Goal: Information Seeking & Learning: Compare options

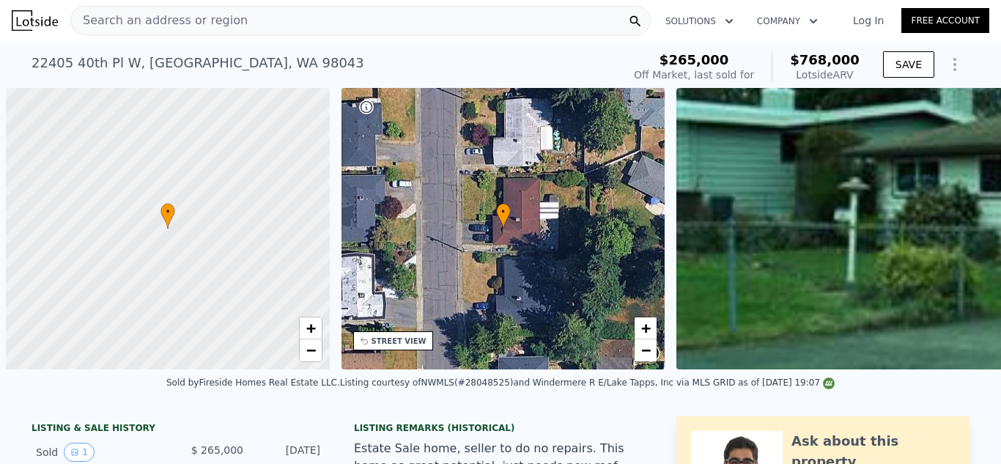
click at [598, 54] on div "[STREET_ADDRESS] Sold [DATE] for $265k (~ARV $768k )" at bounding box center [324, 67] width 585 height 41
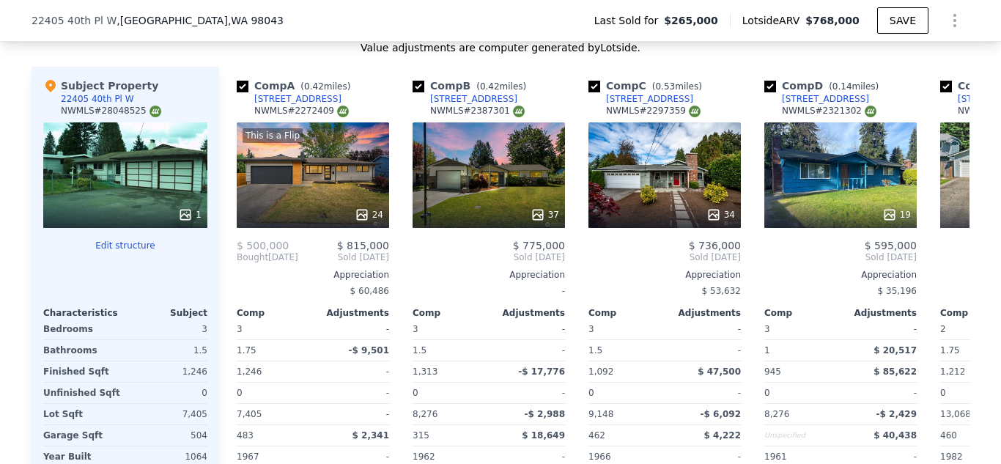
scroll to position [1637, 0]
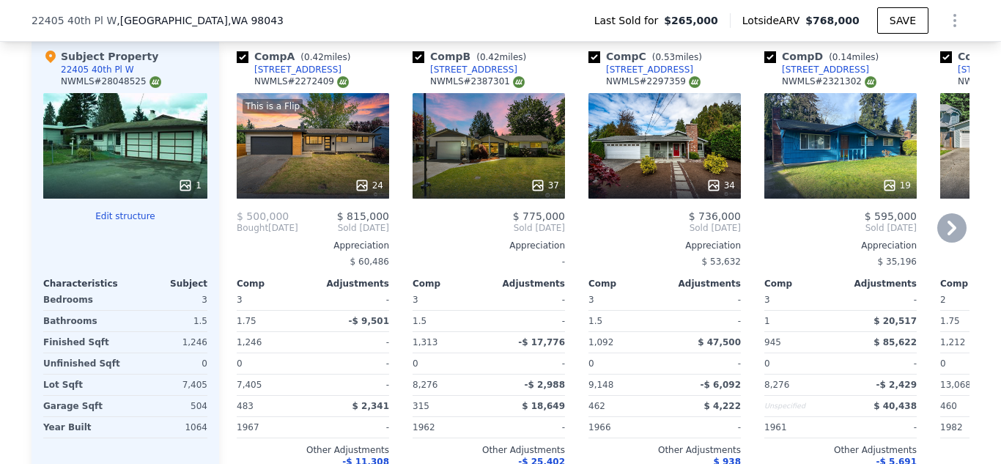
click at [941, 218] on icon at bounding box center [951, 227] width 29 height 29
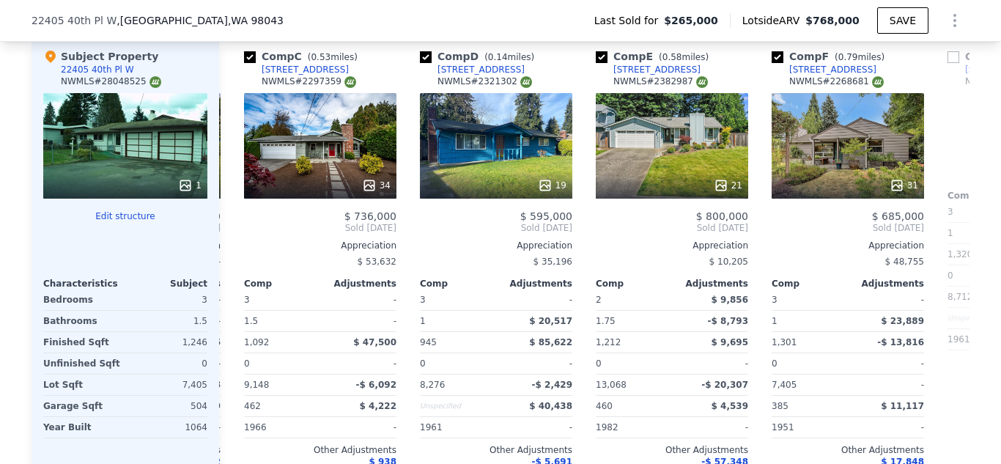
scroll to position [0, 352]
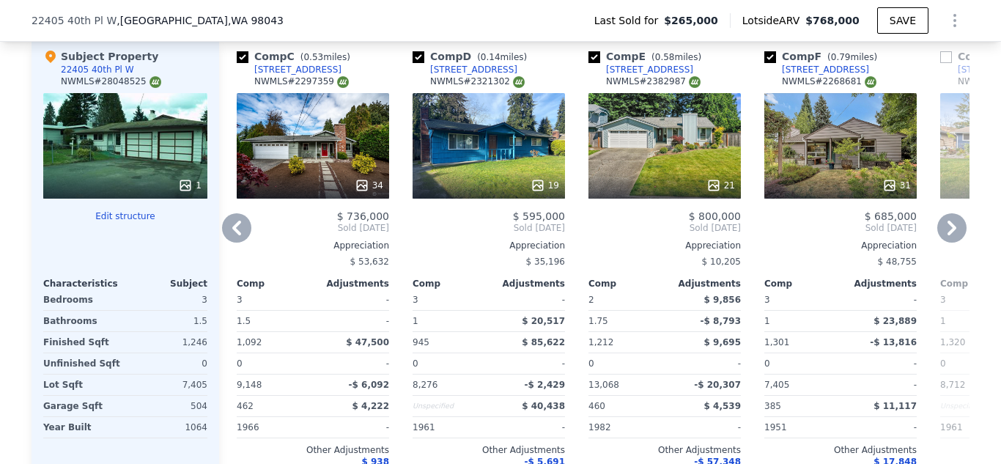
click at [951, 223] on icon at bounding box center [951, 227] width 29 height 29
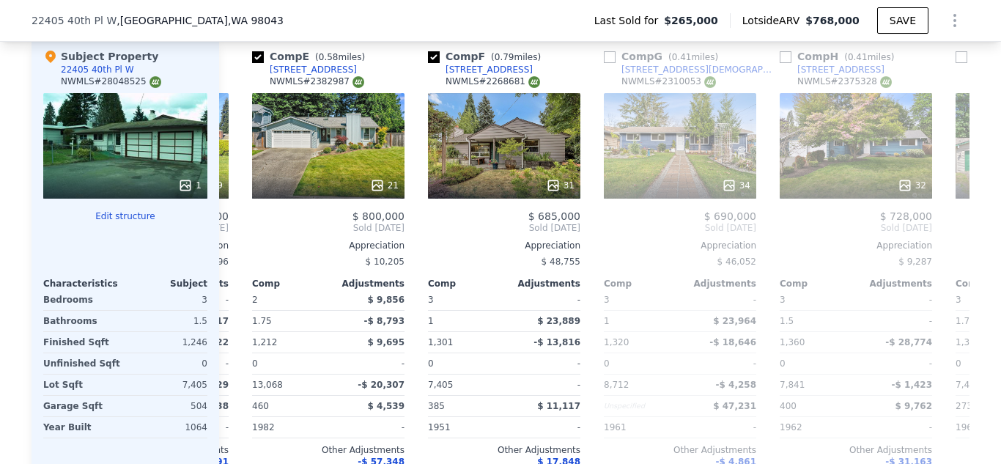
scroll to position [0, 704]
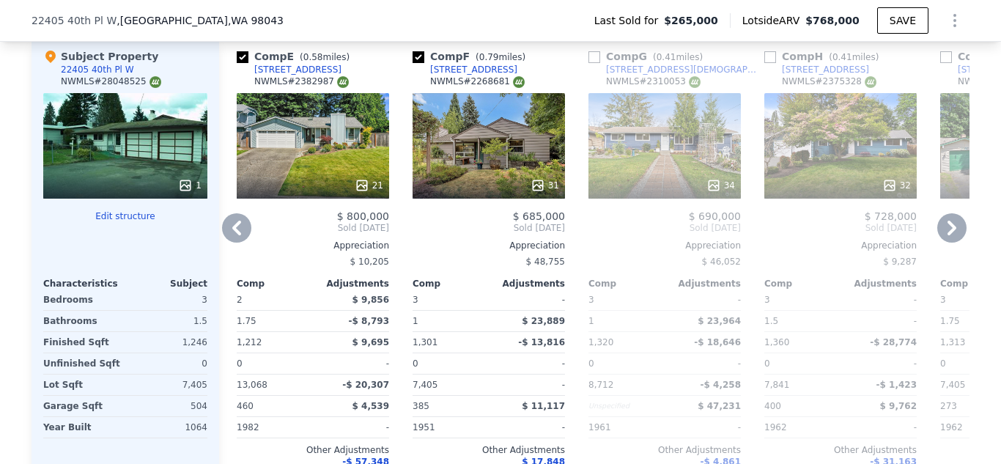
click at [326, 139] on div "21" at bounding box center [313, 146] width 152 height 106
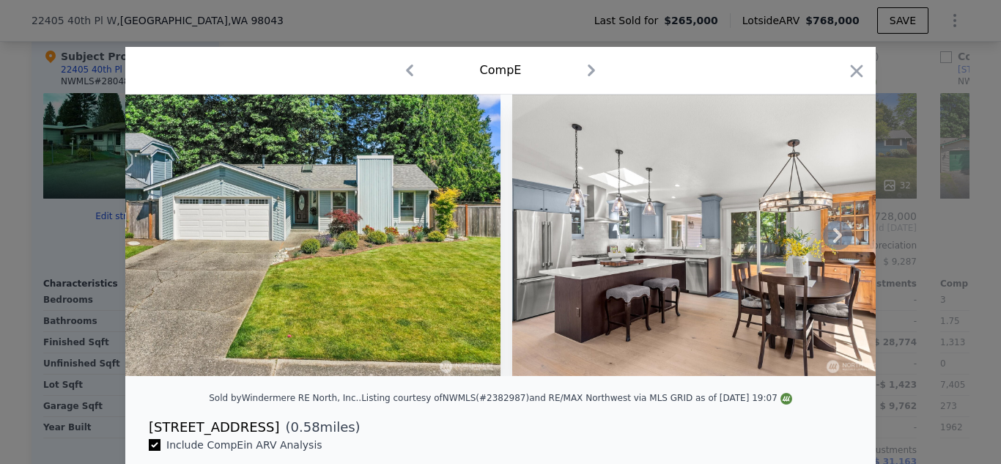
click at [836, 245] on icon at bounding box center [837, 235] width 29 height 29
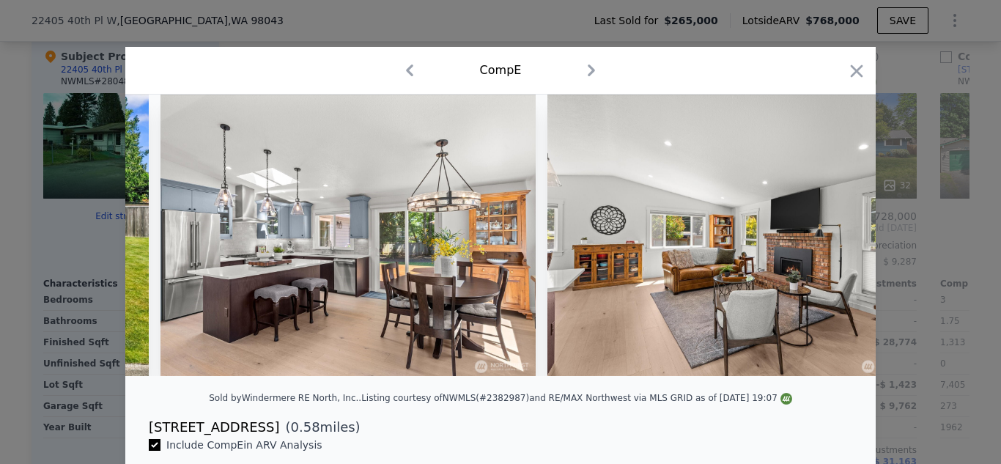
click at [836, 245] on img at bounding box center [735, 235] width 375 height 281
click at [836, 245] on icon at bounding box center [837, 235] width 29 height 29
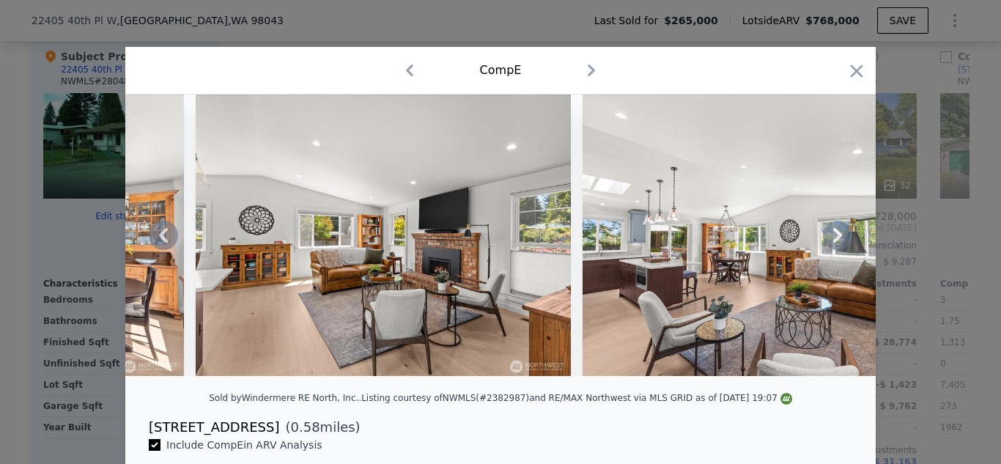
click at [836, 245] on icon at bounding box center [837, 235] width 29 height 29
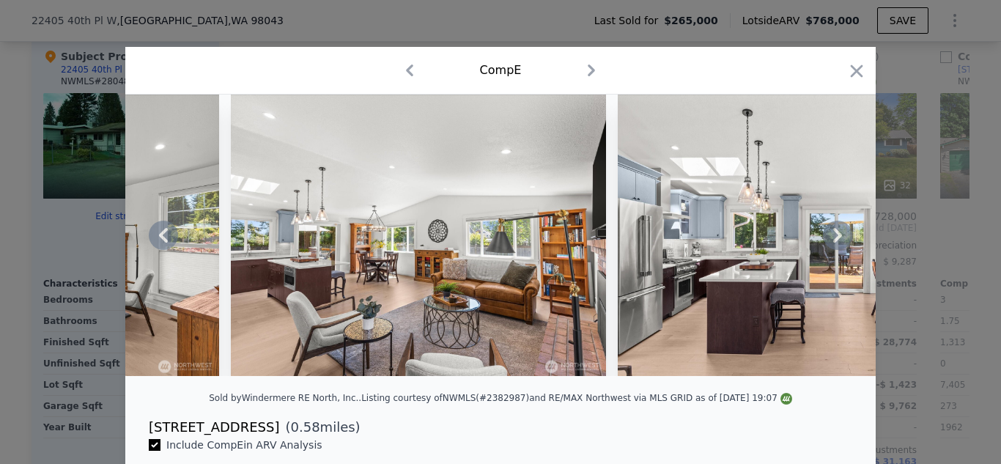
click at [836, 245] on icon at bounding box center [837, 235] width 29 height 29
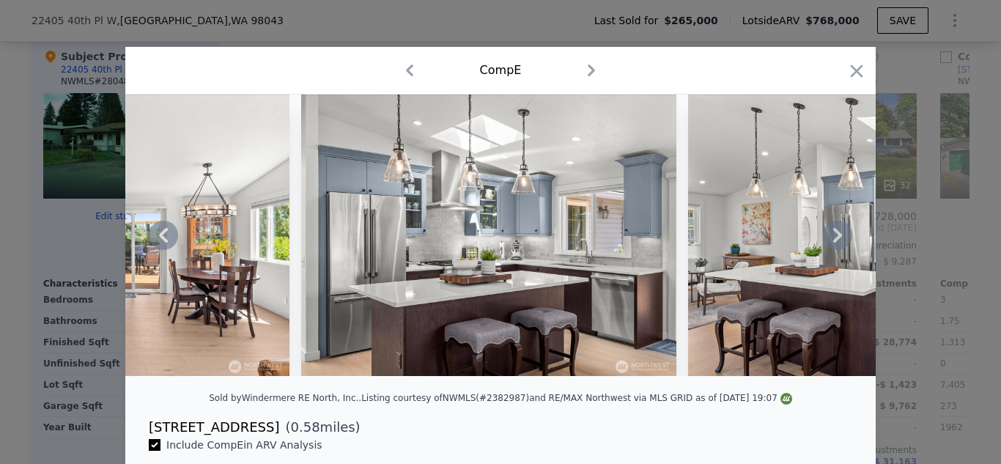
click at [836, 245] on icon at bounding box center [837, 235] width 29 height 29
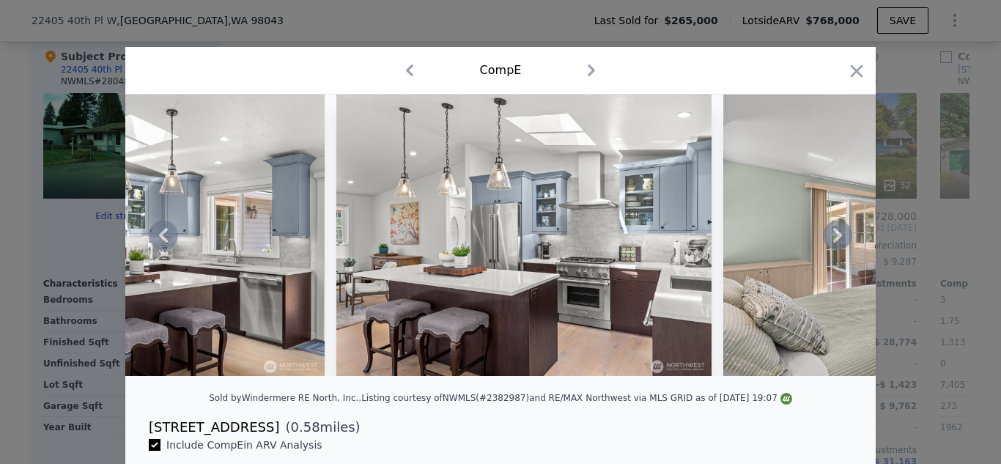
click at [836, 245] on icon at bounding box center [837, 235] width 29 height 29
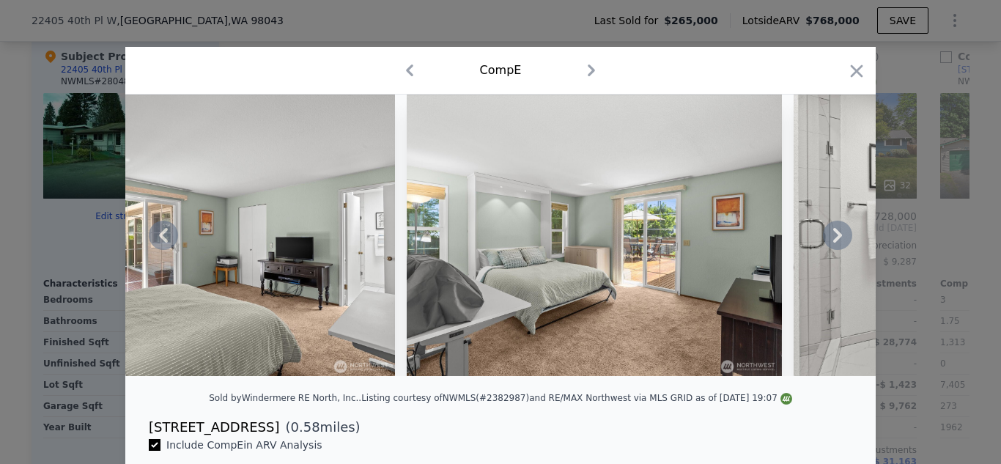
click at [836, 245] on icon at bounding box center [837, 235] width 29 height 29
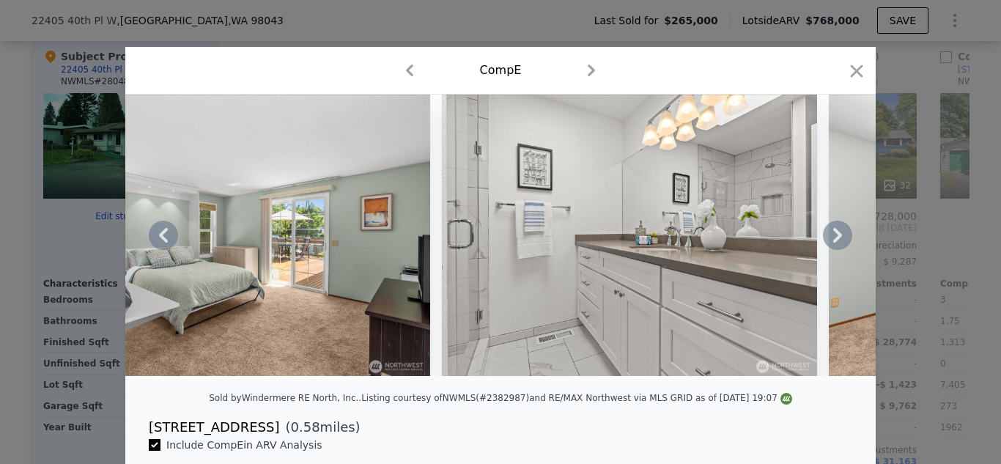
click at [836, 245] on icon at bounding box center [837, 235] width 29 height 29
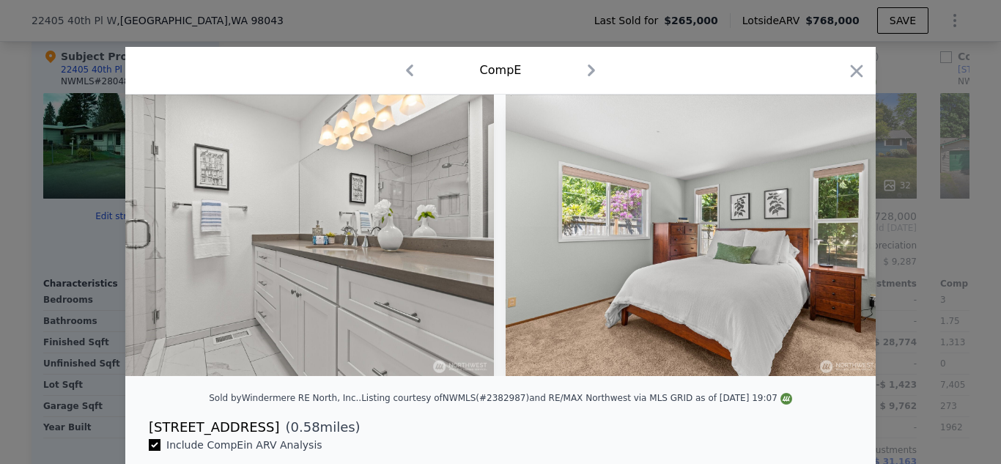
scroll to position [0, 3518]
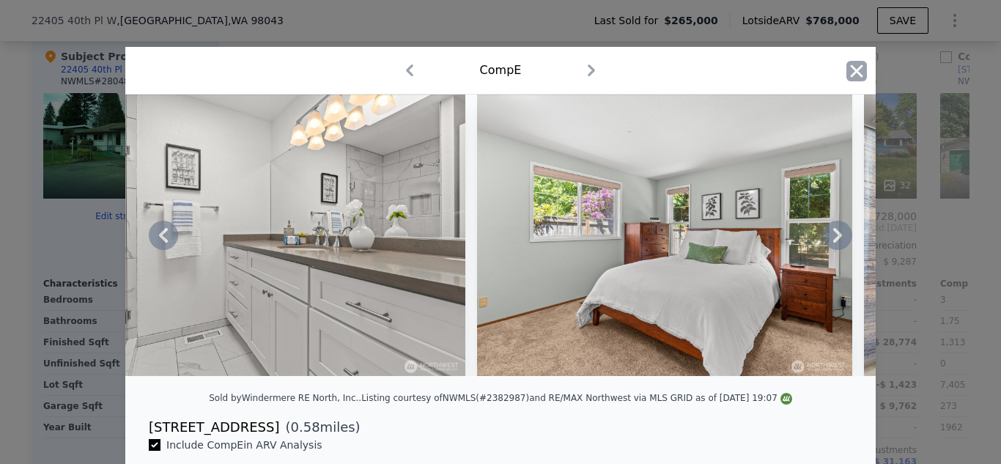
click at [853, 75] on icon "button" at bounding box center [857, 71] width 21 height 21
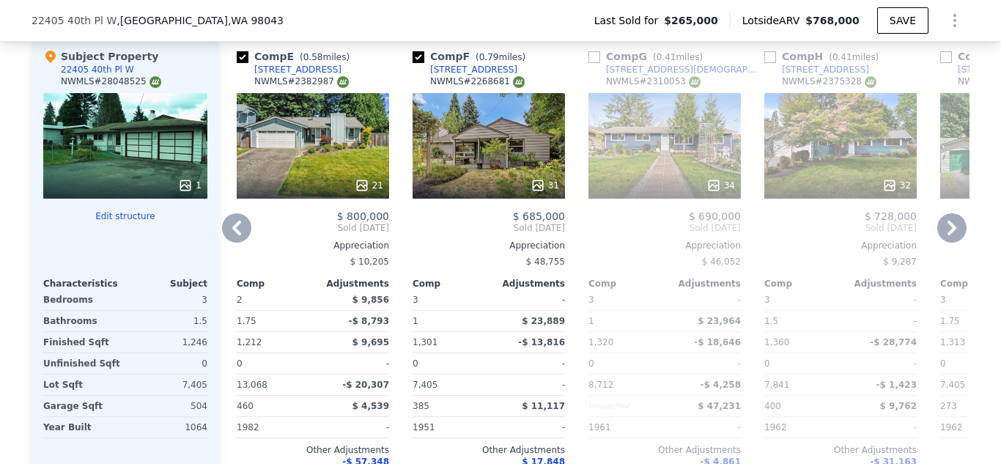
click at [953, 221] on icon at bounding box center [952, 228] width 9 height 15
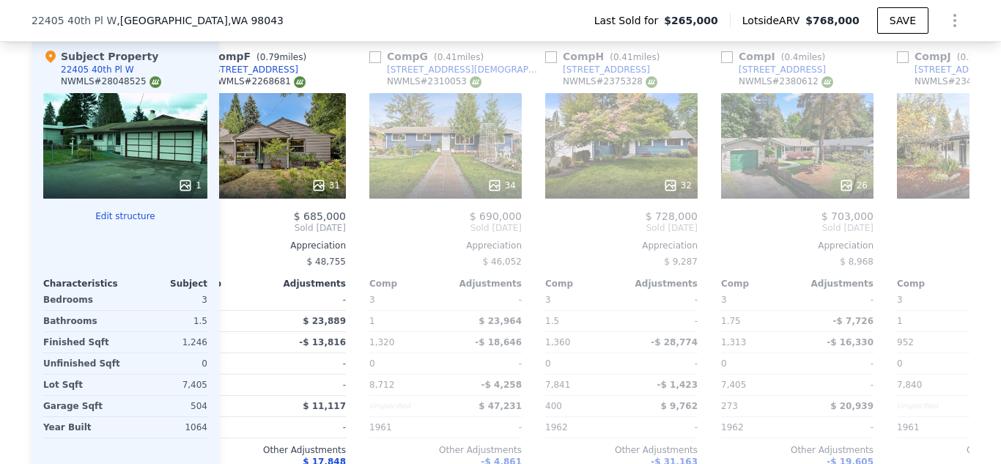
scroll to position [0, 1055]
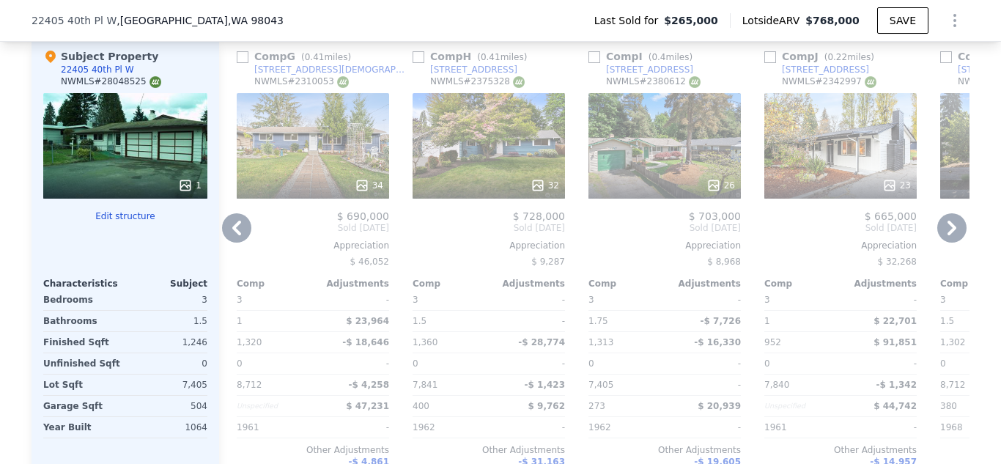
click at [953, 221] on icon at bounding box center [952, 228] width 9 height 15
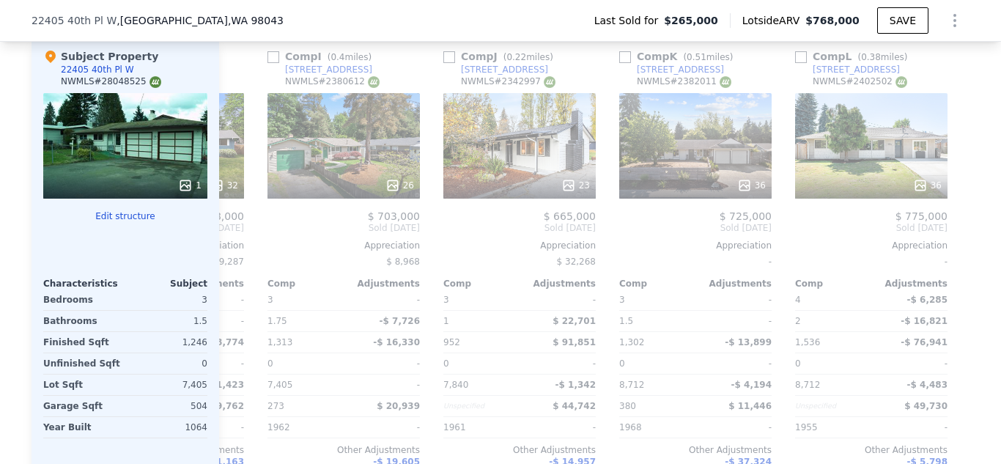
scroll to position [0, 1396]
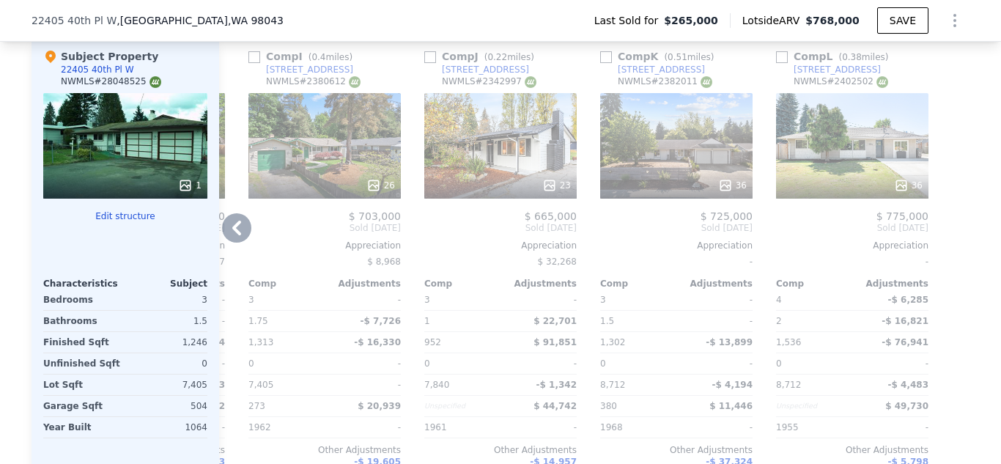
click at [671, 178] on div "36" at bounding box center [677, 185] width 140 height 15
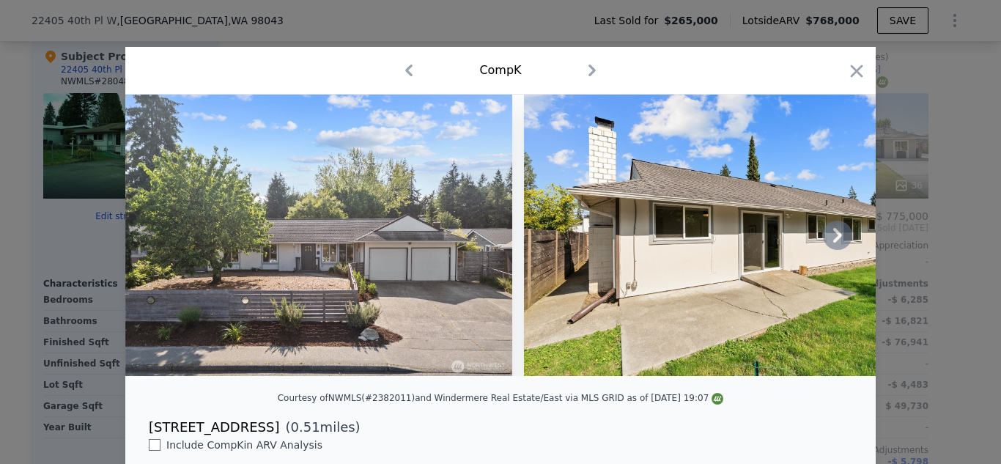
click at [844, 231] on icon at bounding box center [837, 235] width 29 height 29
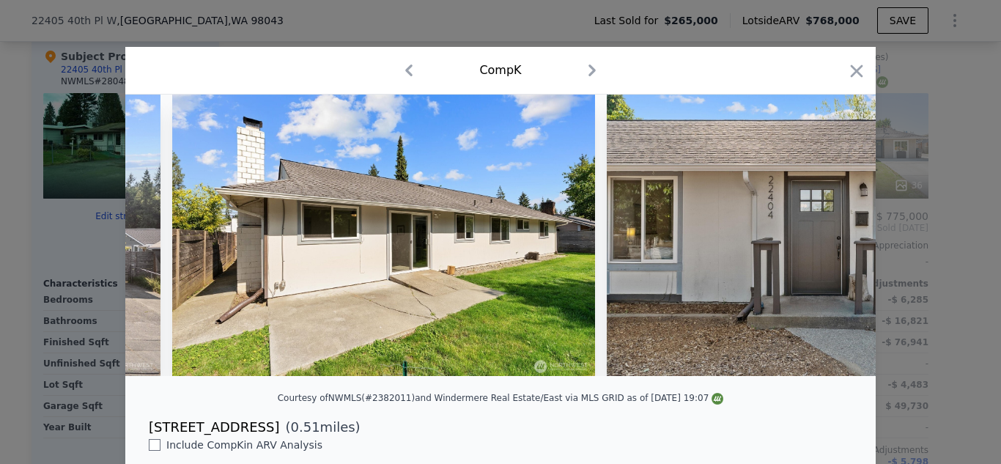
click at [844, 231] on img at bounding box center [818, 235] width 422 height 281
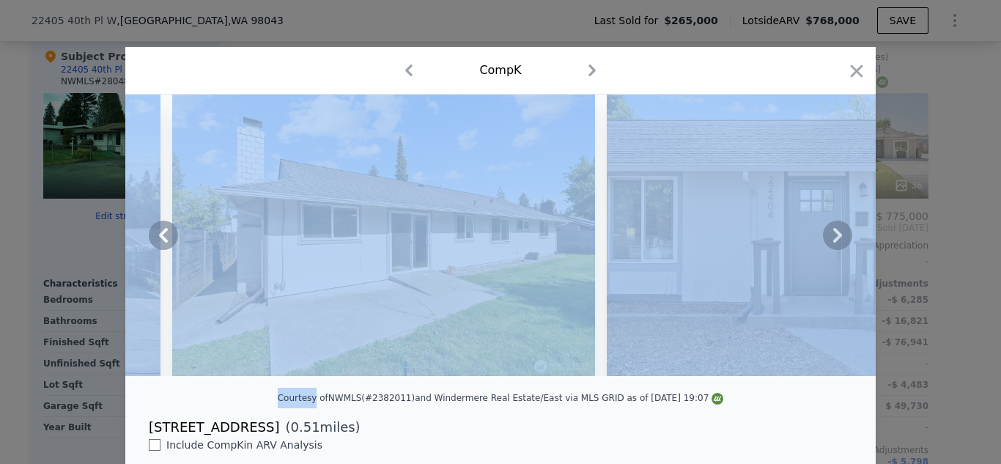
click at [844, 231] on icon at bounding box center [837, 235] width 29 height 29
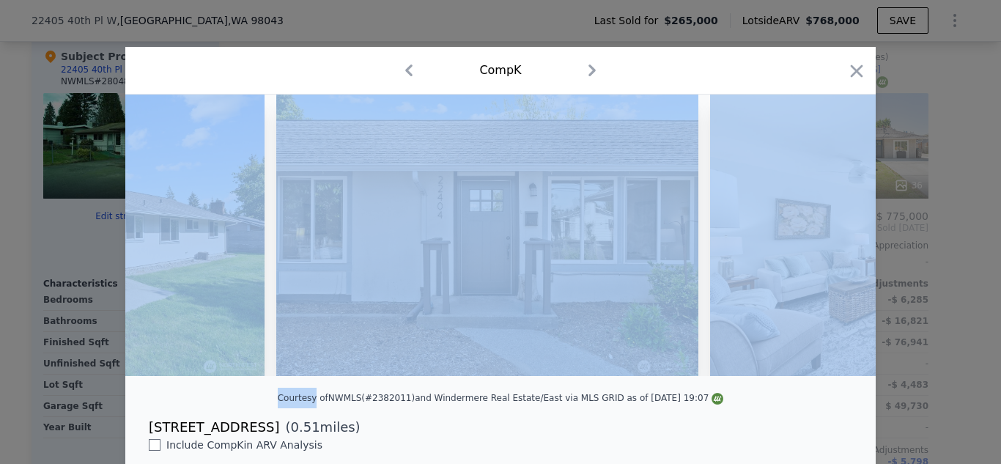
scroll to position [0, 704]
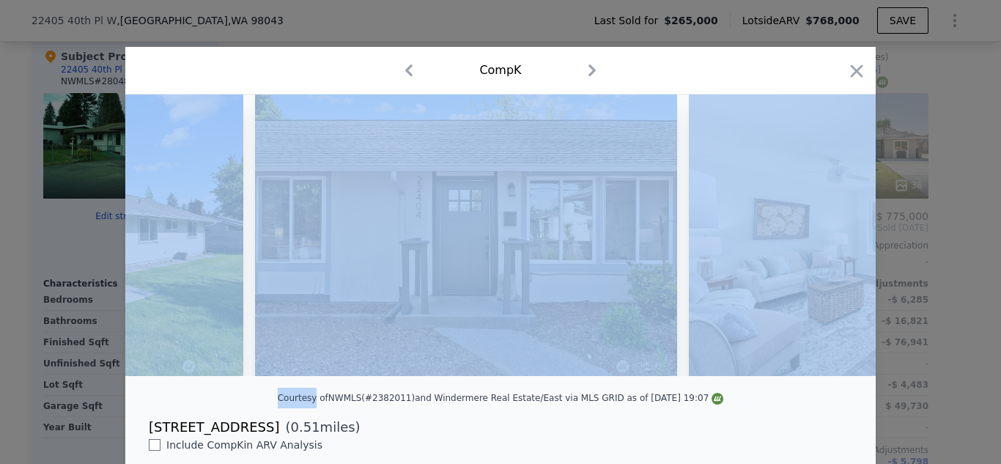
click at [844, 231] on img at bounding box center [900, 235] width 422 height 281
click at [827, 279] on img at bounding box center [900, 235] width 422 height 281
click at [838, 234] on icon at bounding box center [837, 235] width 9 height 15
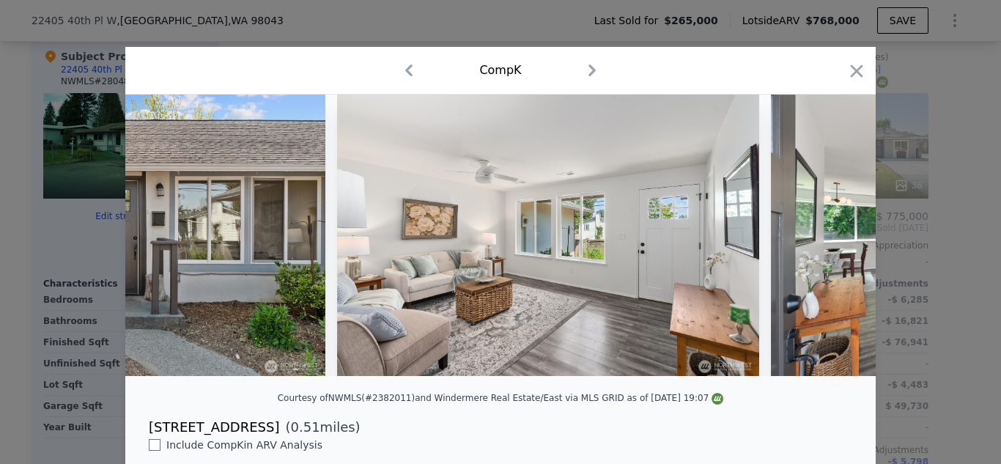
click at [838, 234] on div at bounding box center [500, 235] width 751 height 281
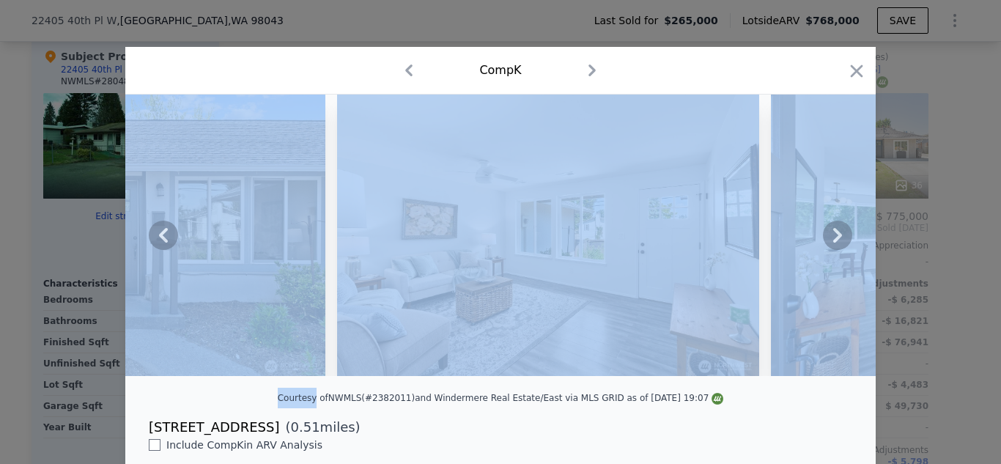
click at [838, 234] on icon at bounding box center [837, 235] width 9 height 15
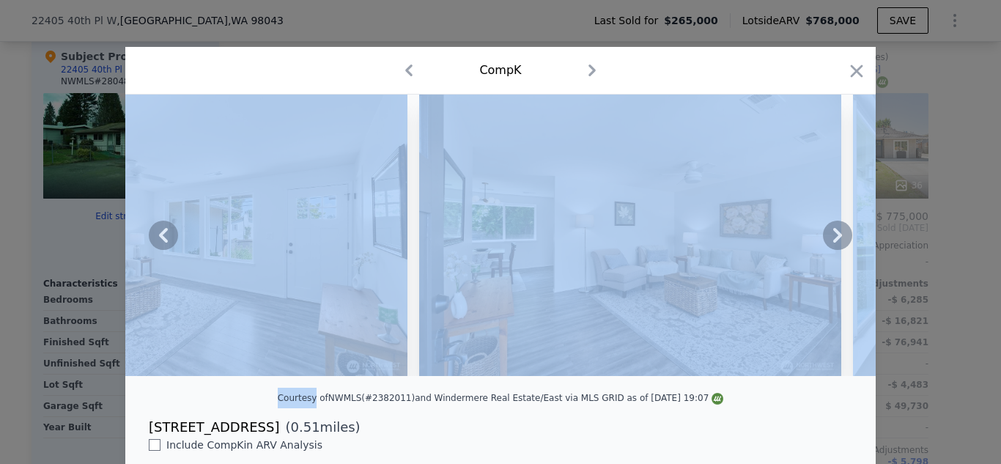
click at [838, 234] on div at bounding box center [500, 235] width 751 height 281
click at [838, 234] on icon at bounding box center [837, 235] width 9 height 15
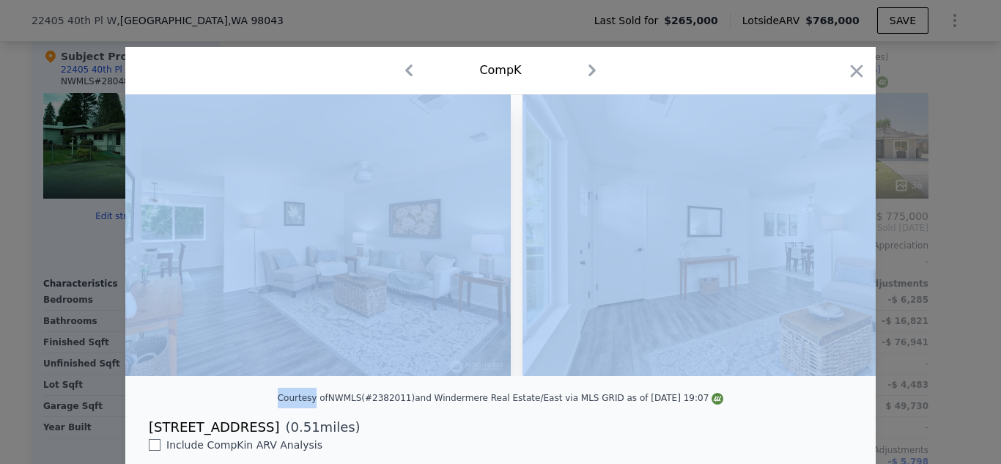
scroll to position [0, 1759]
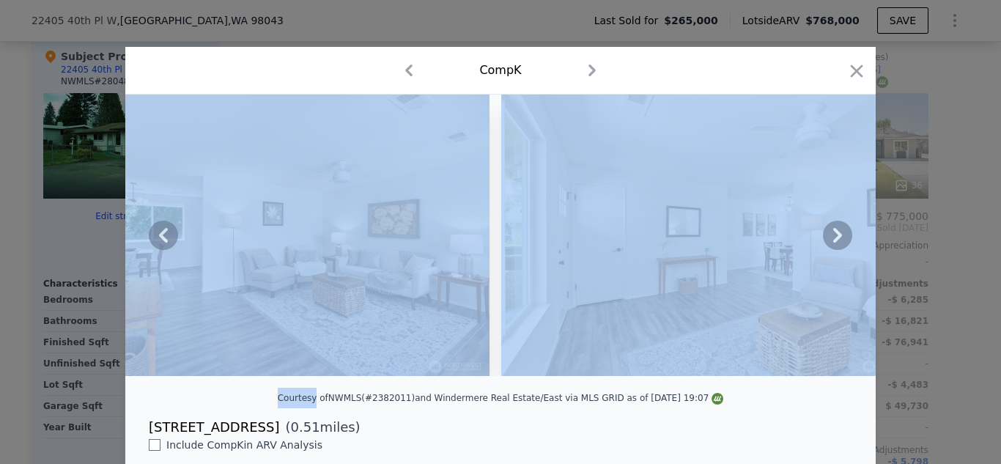
click at [786, 195] on img at bounding box center [712, 235] width 422 height 281
click at [810, 267] on img at bounding box center [712, 235] width 422 height 281
click at [833, 243] on icon at bounding box center [837, 235] width 29 height 29
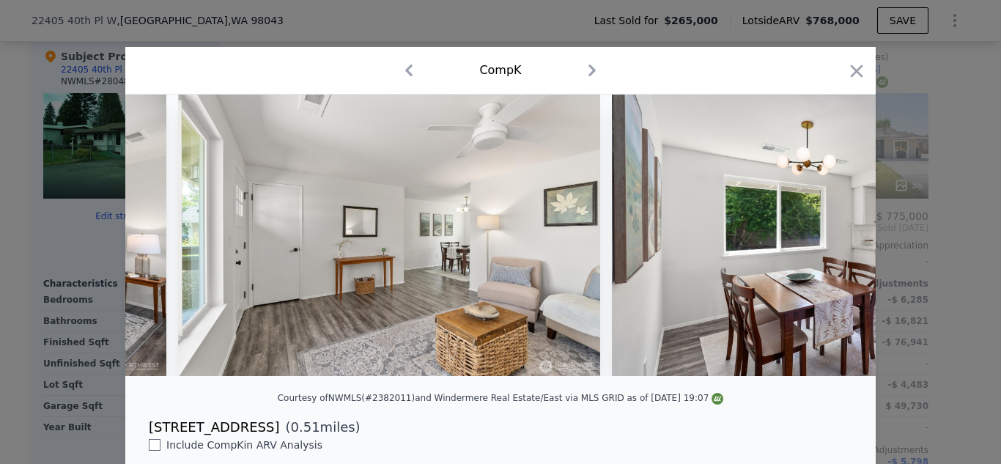
scroll to position [0, 2111]
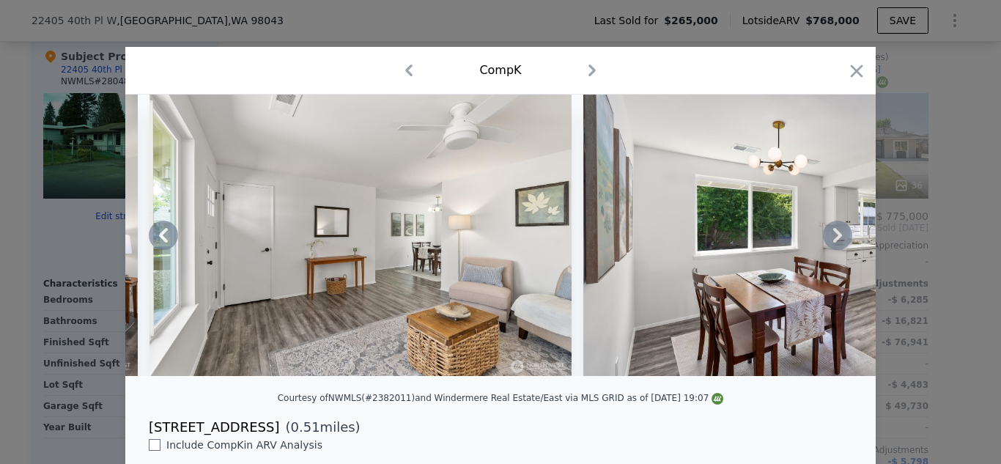
click at [836, 241] on icon at bounding box center [837, 235] width 29 height 29
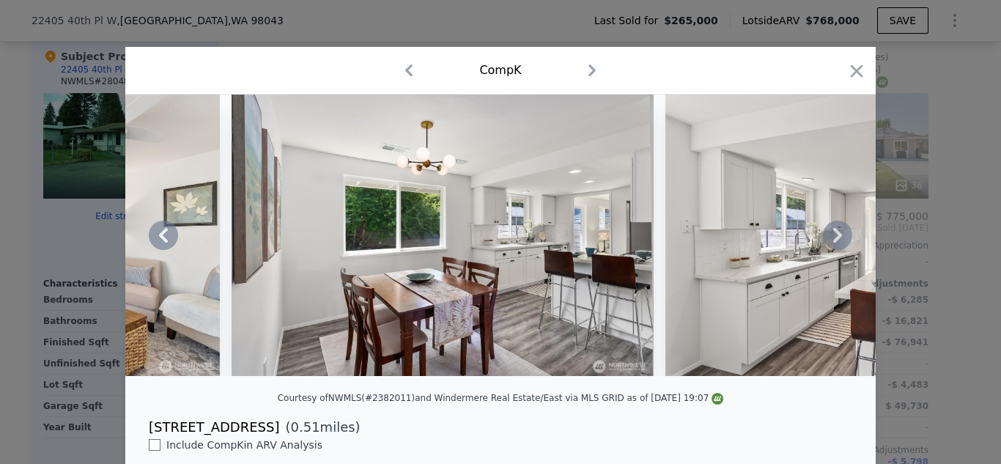
click at [836, 241] on icon at bounding box center [837, 235] width 29 height 29
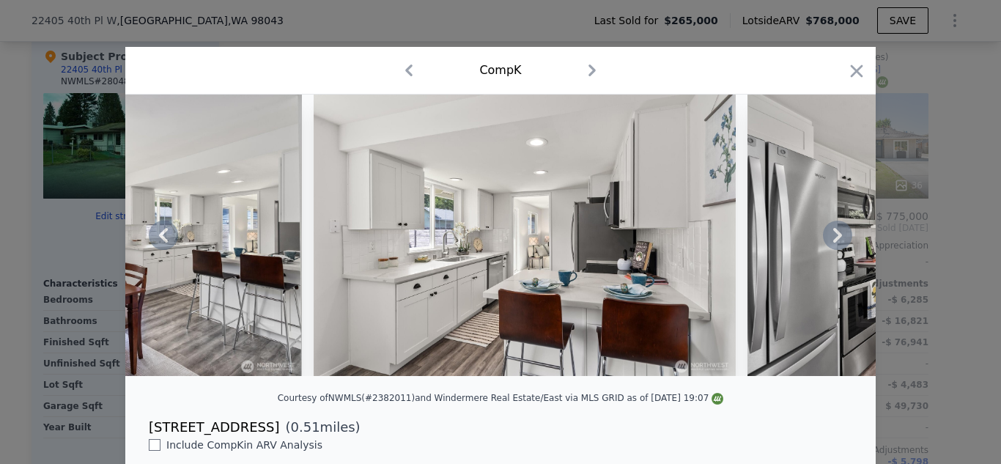
click at [836, 241] on icon at bounding box center [837, 235] width 29 height 29
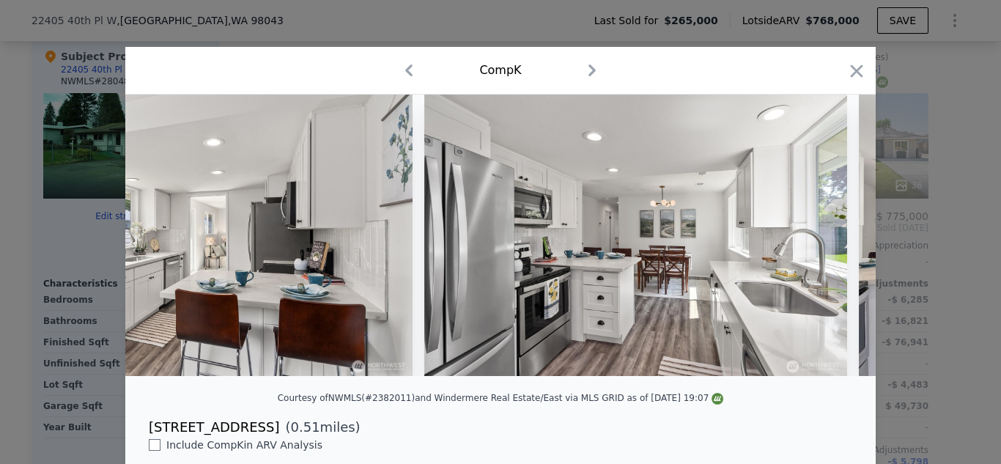
scroll to position [0, 3166]
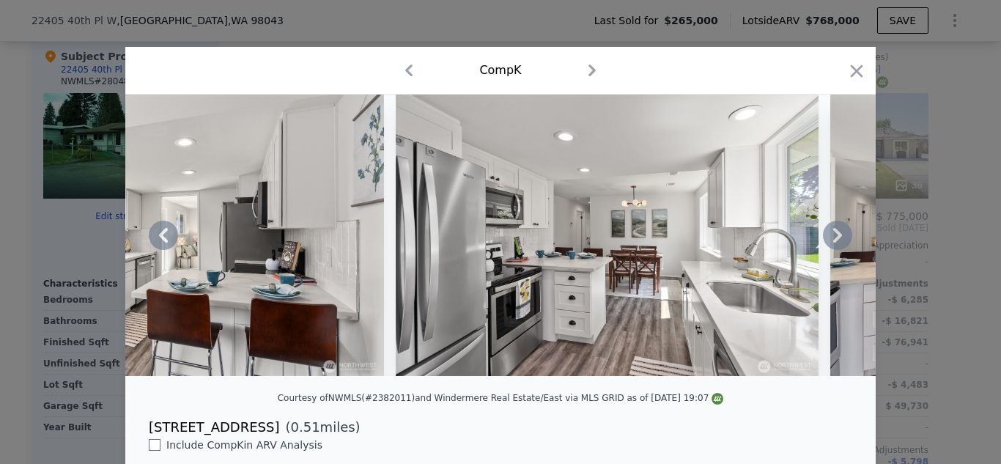
click at [831, 242] on icon at bounding box center [837, 235] width 29 height 29
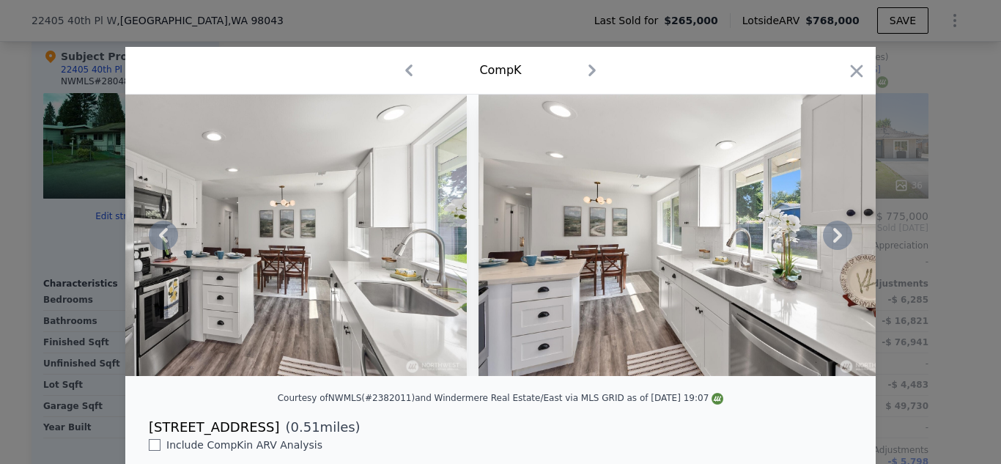
click at [831, 242] on icon at bounding box center [837, 235] width 29 height 29
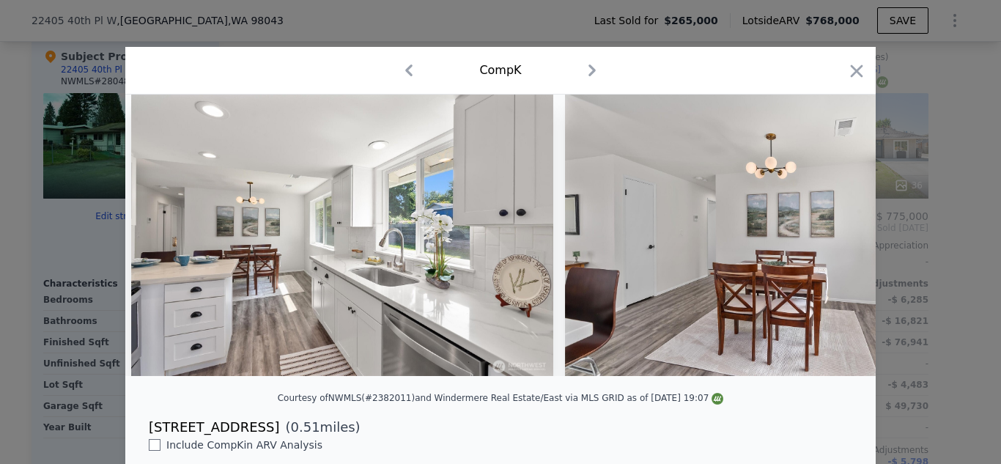
scroll to position [0, 3870]
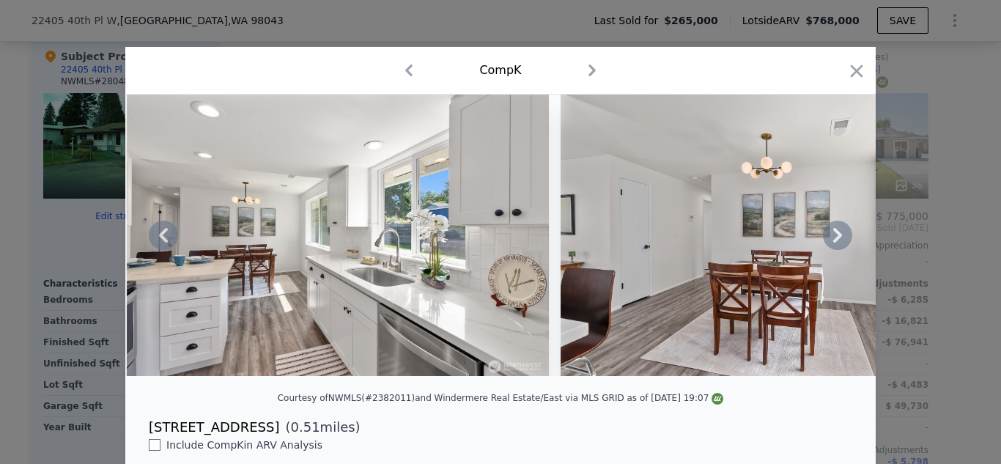
click at [831, 242] on icon at bounding box center [837, 235] width 29 height 29
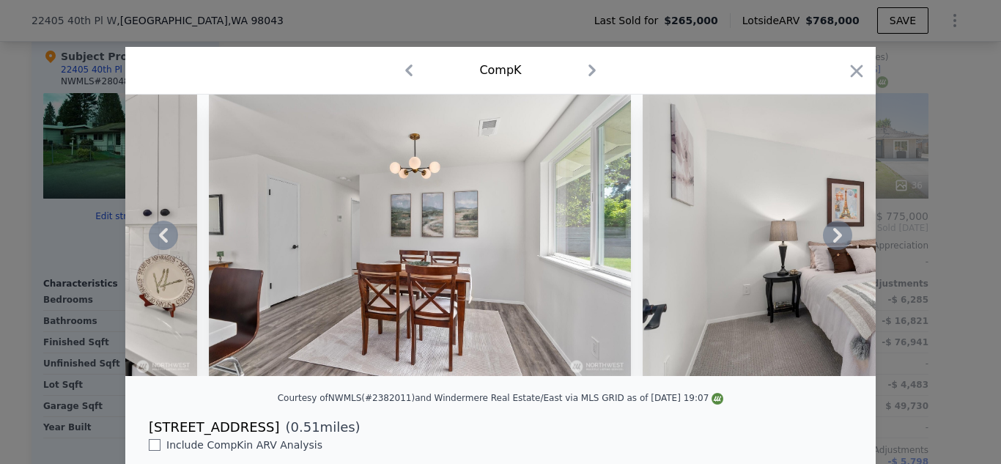
click at [831, 242] on icon at bounding box center [837, 235] width 29 height 29
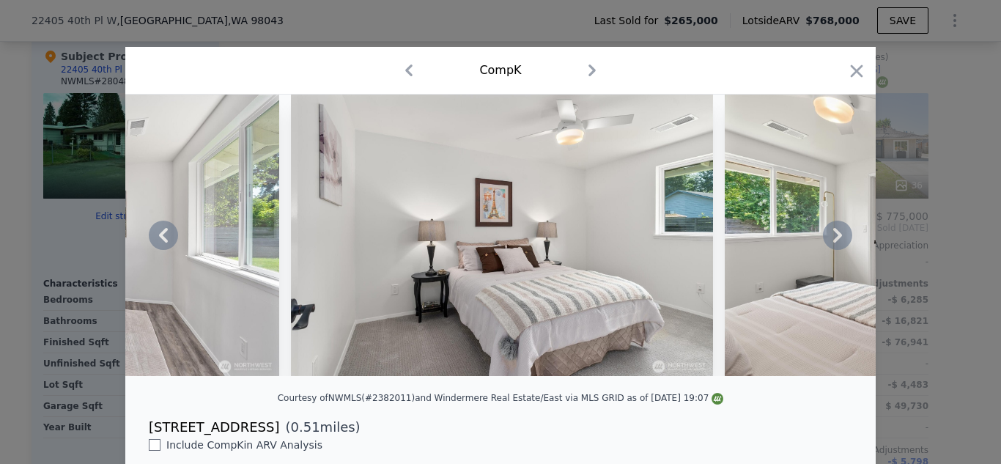
click at [831, 242] on icon at bounding box center [837, 235] width 29 height 29
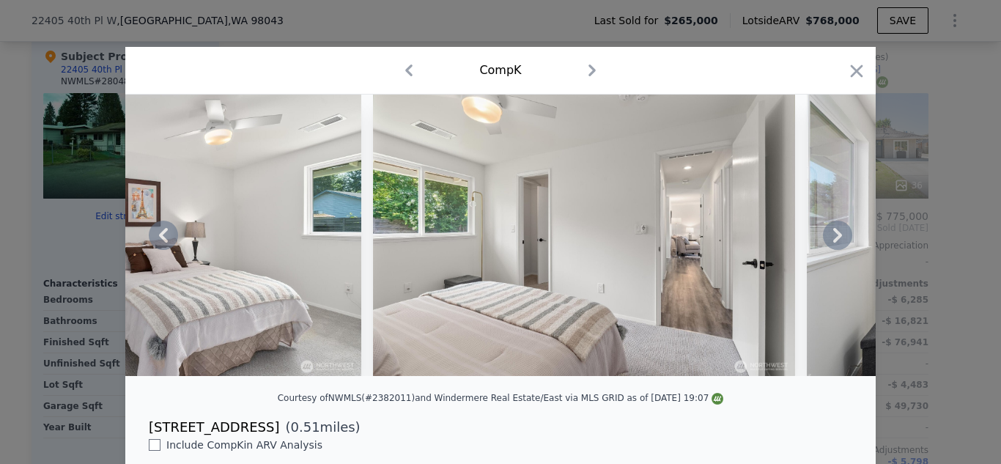
click at [831, 242] on icon at bounding box center [837, 235] width 29 height 29
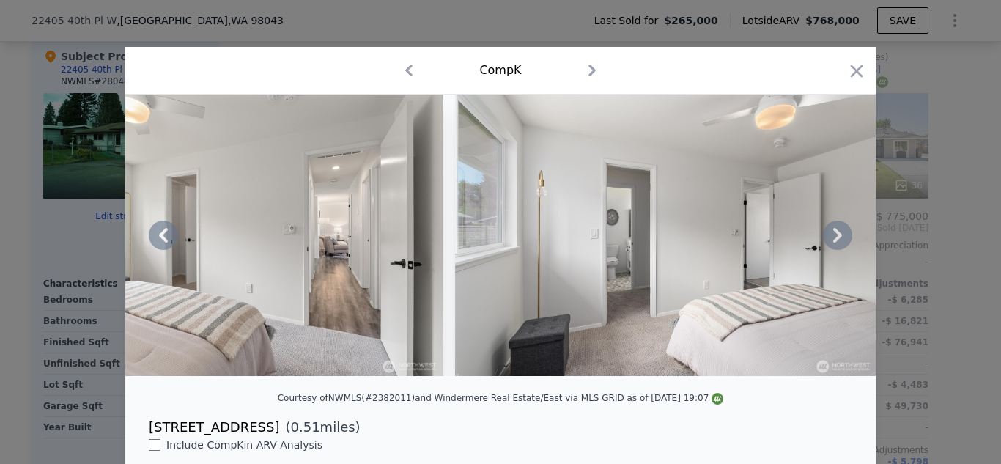
click at [833, 243] on icon at bounding box center [837, 235] width 29 height 29
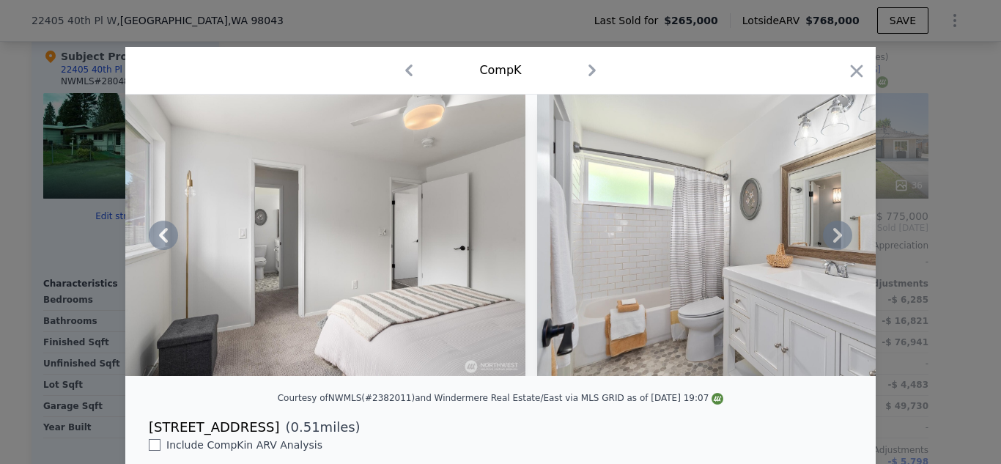
click at [833, 243] on icon at bounding box center [837, 235] width 29 height 29
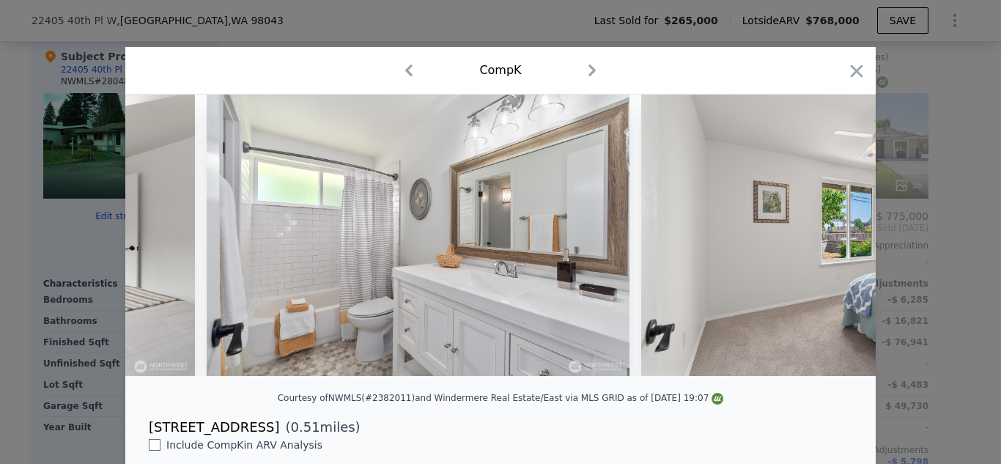
scroll to position [0, 5981]
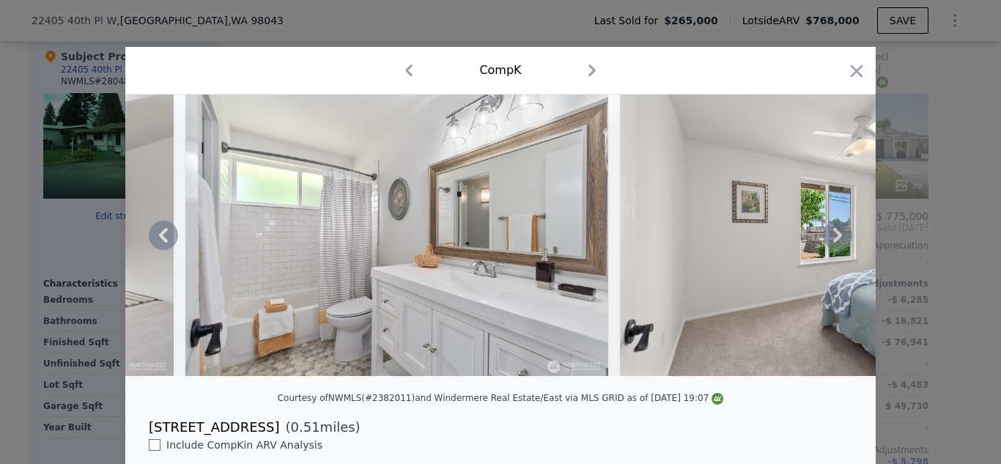
click at [833, 243] on icon at bounding box center [837, 235] width 29 height 29
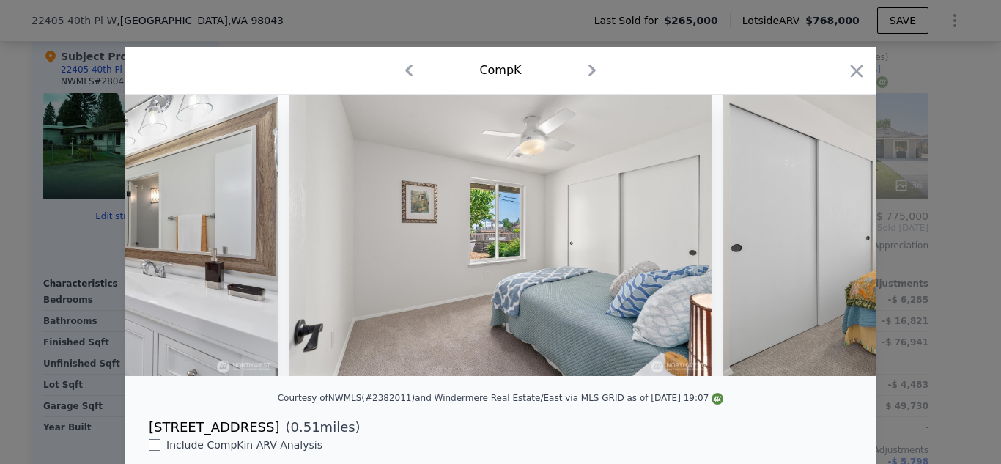
scroll to position [0, 6333]
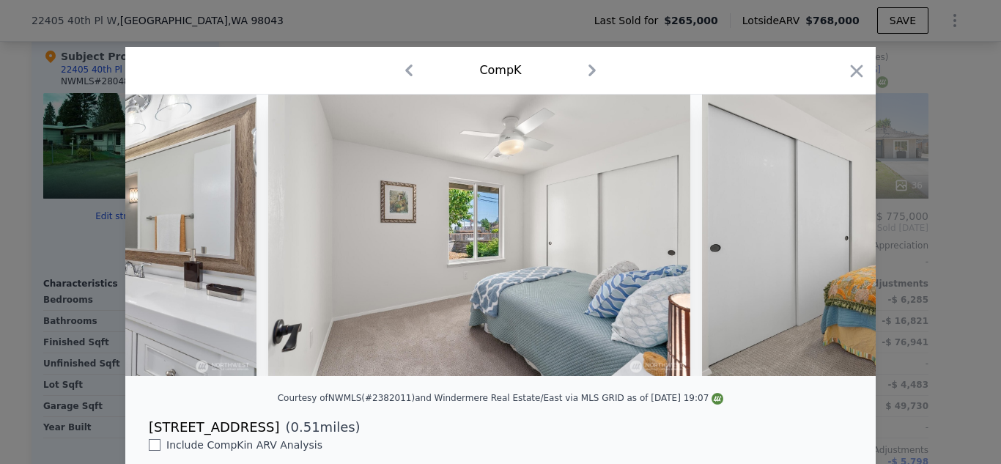
click at [833, 243] on div at bounding box center [500, 235] width 751 height 281
click at [833, 243] on icon at bounding box center [837, 235] width 29 height 29
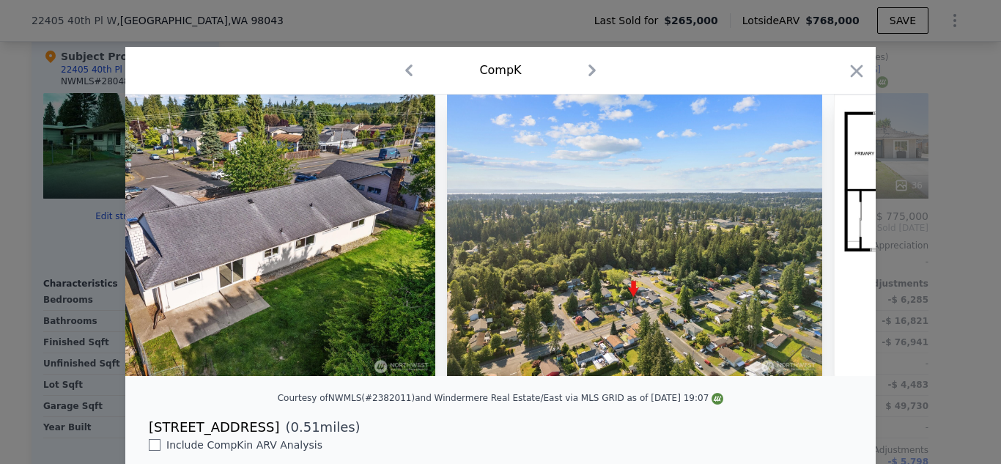
scroll to position [0, 14379]
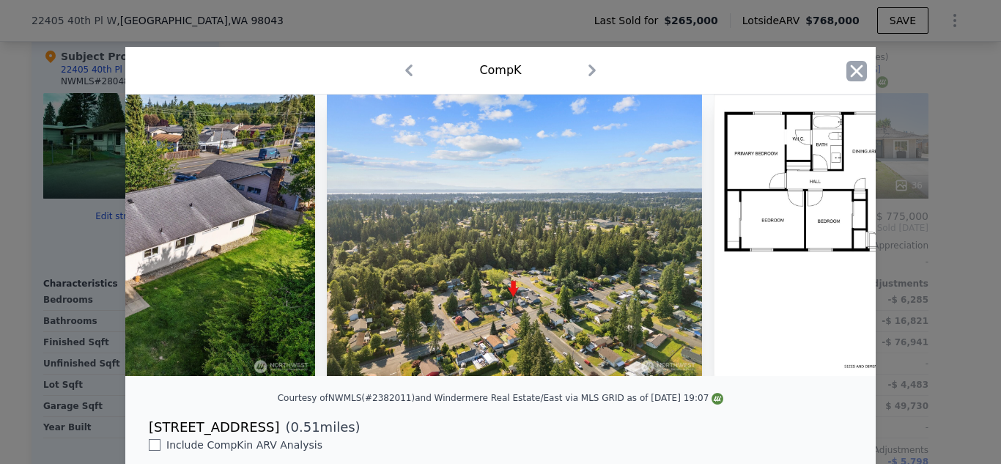
click at [855, 71] on icon "button" at bounding box center [857, 70] width 12 height 12
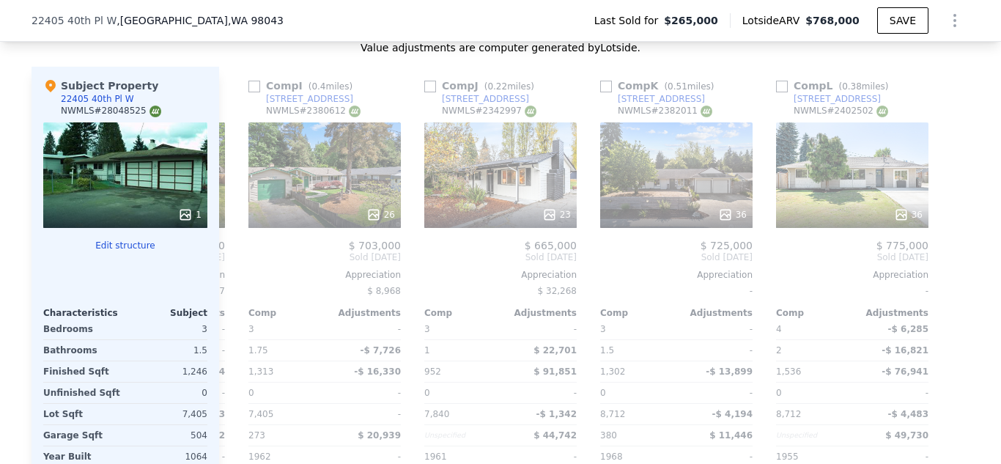
scroll to position [1578, 0]
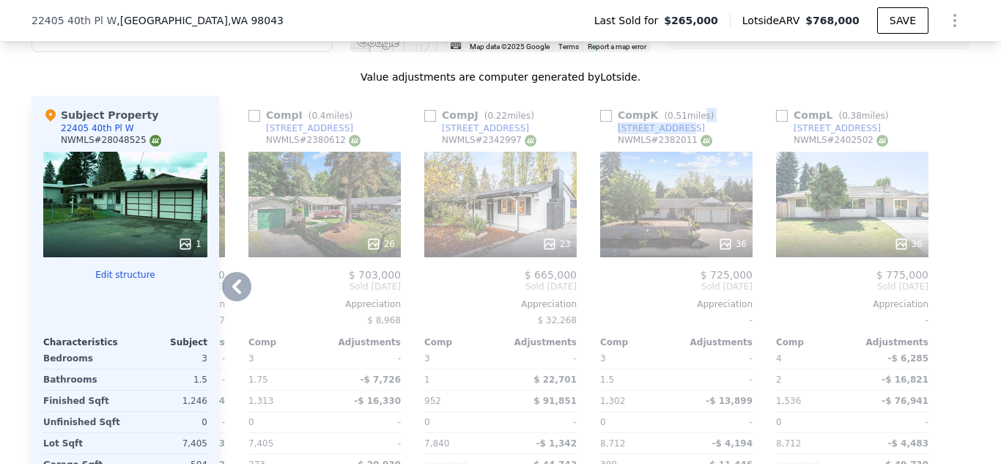
drag, startPoint x: 700, startPoint y: 112, endPoint x: 679, endPoint y: 114, distance: 20.6
click at [679, 114] on div "Comp K ( 0.51 miles) [STREET_ADDRESS] # 2382011" at bounding box center [676, 130] width 152 height 44
click at [691, 112] on div "Comp K ( 0.51 miles) [STREET_ADDRESS] # 2382011" at bounding box center [676, 130] width 152 height 44
